Goal: Task Accomplishment & Management: Manage account settings

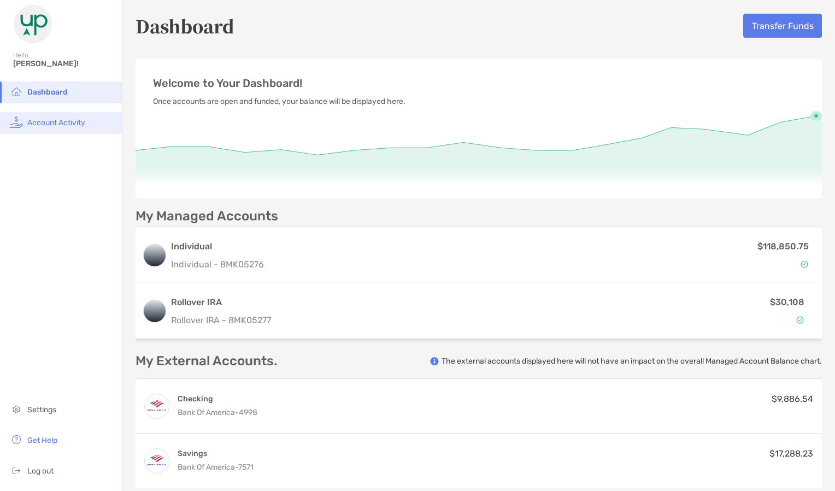
click at [55, 128] on li "Account Activity" at bounding box center [61, 123] width 122 height 22
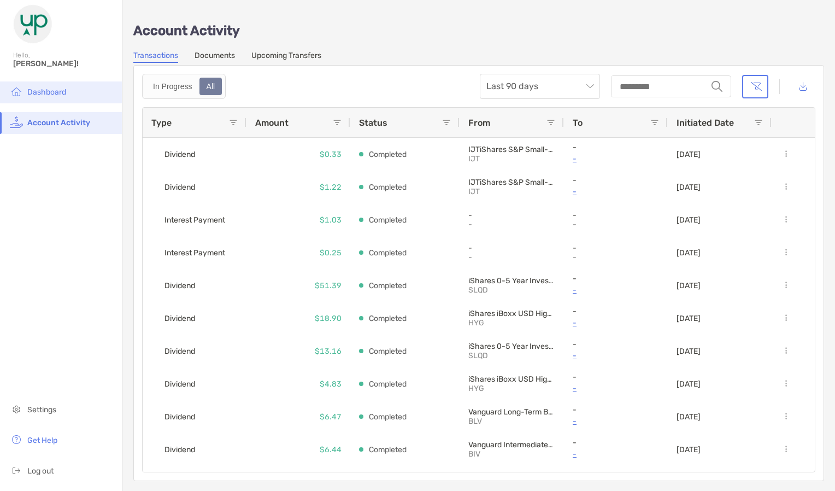
click at [46, 84] on li "Dashboard" at bounding box center [61, 92] width 122 height 22
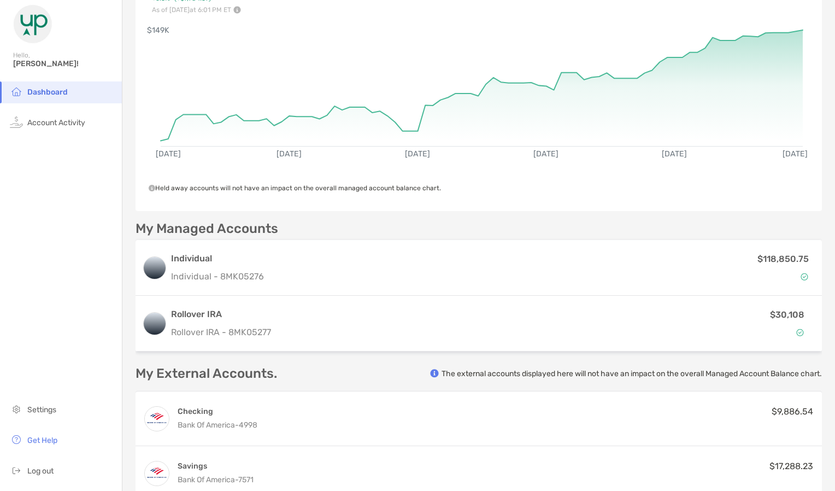
scroll to position [100, 0]
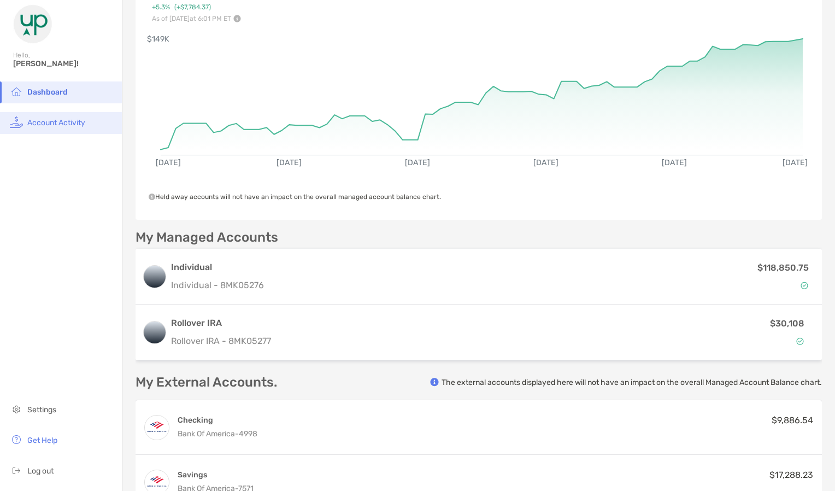
click at [72, 126] on span "Account Activity" at bounding box center [56, 122] width 58 height 9
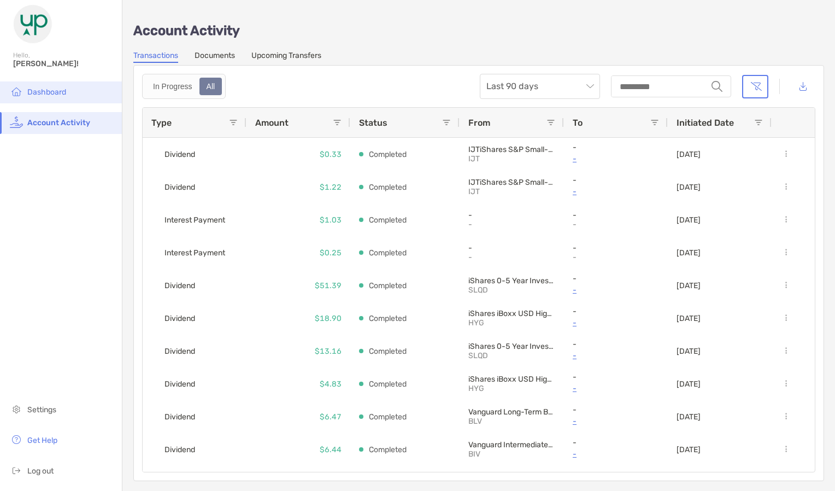
click at [78, 92] on li "Dashboard" at bounding box center [61, 92] width 122 height 22
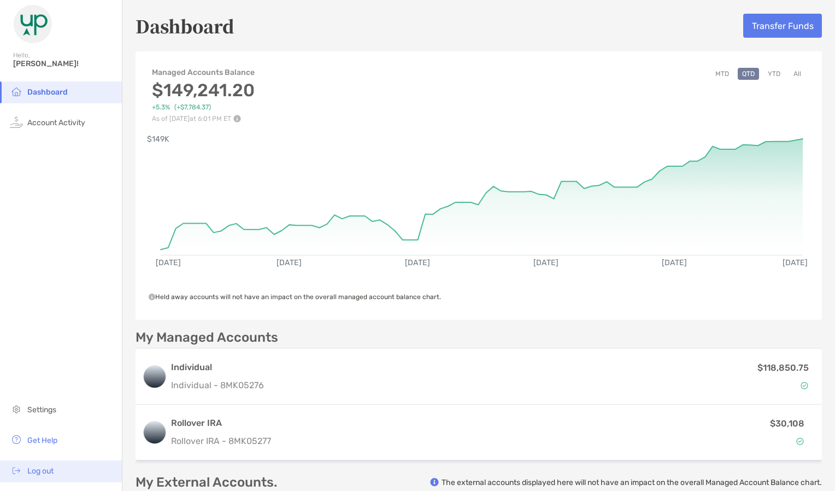
click at [38, 476] on li "Log out" at bounding box center [61, 471] width 122 height 22
